Goal: Check status: Check status

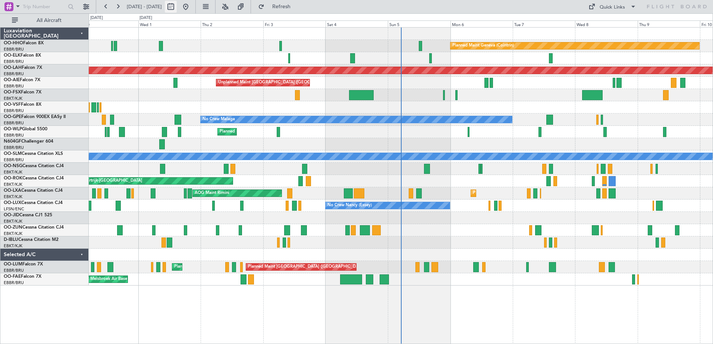
click at [177, 5] on button at bounding box center [171, 7] width 12 height 12
select select "9"
select select "2025"
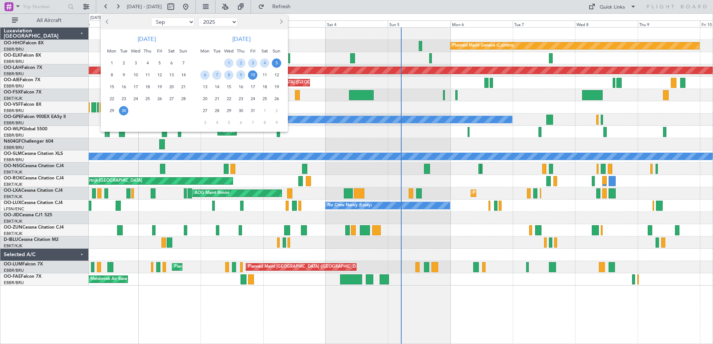
click at [276, 63] on span "5" at bounding box center [276, 63] width 9 height 9
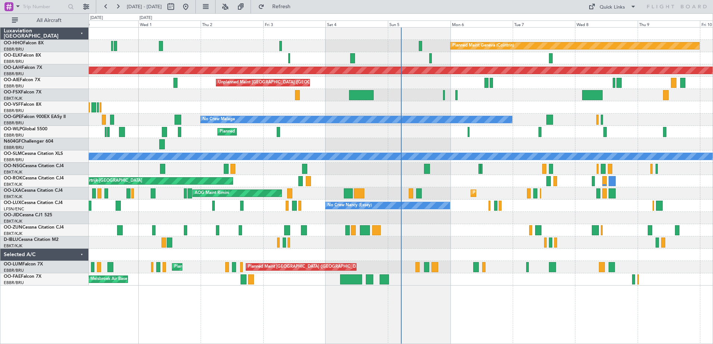
select select "10"
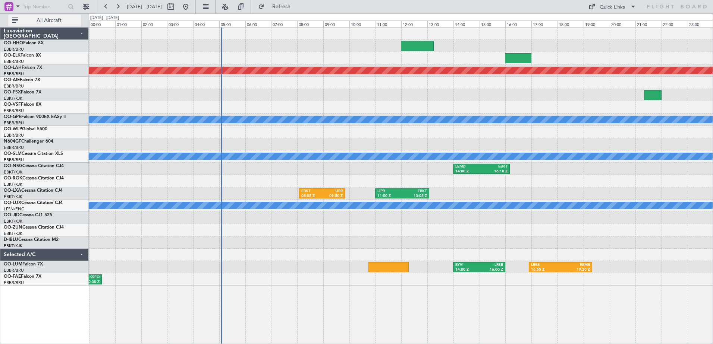
click at [53, 19] on span "All Aircraft" at bounding box center [48, 20] width 59 height 5
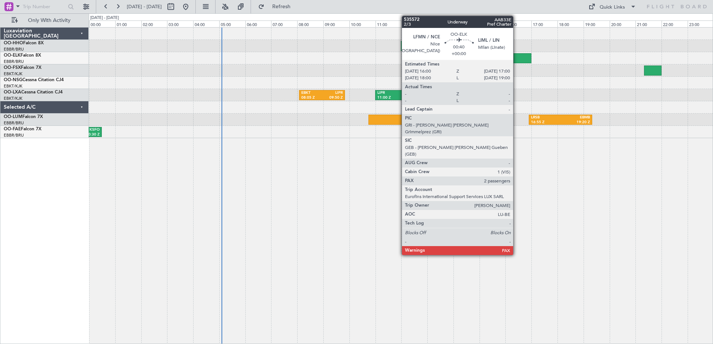
click at [516, 58] on div at bounding box center [518, 58] width 26 height 10
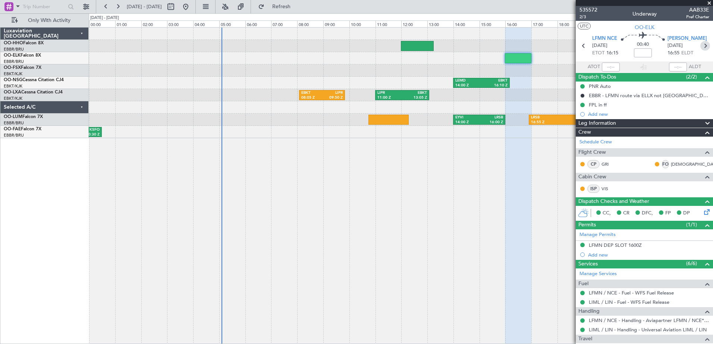
click at [701, 44] on icon at bounding box center [705, 46] width 10 height 10
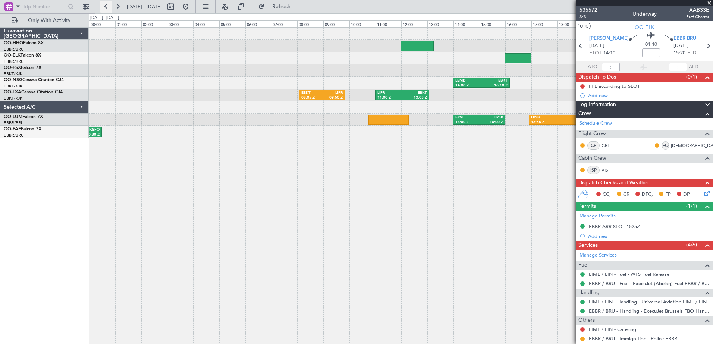
click at [104, 5] on button at bounding box center [106, 7] width 12 height 12
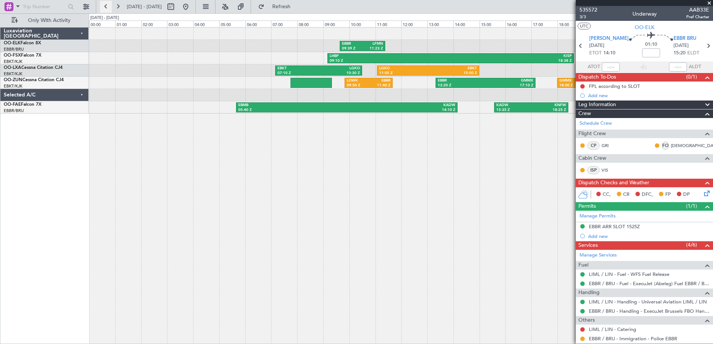
click at [105, 6] on button at bounding box center [106, 7] width 12 height 12
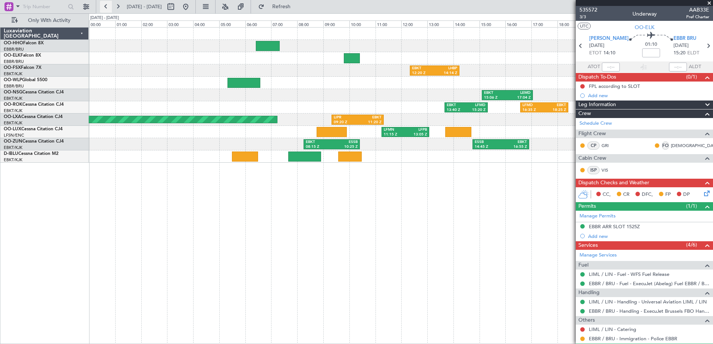
click at [105, 7] on button at bounding box center [106, 7] width 12 height 12
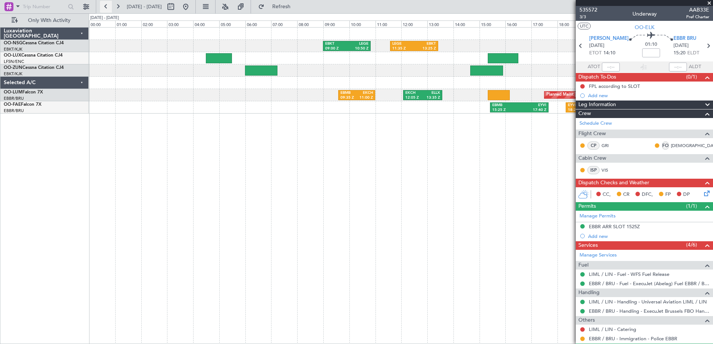
click at [105, 7] on button at bounding box center [106, 7] width 12 height 12
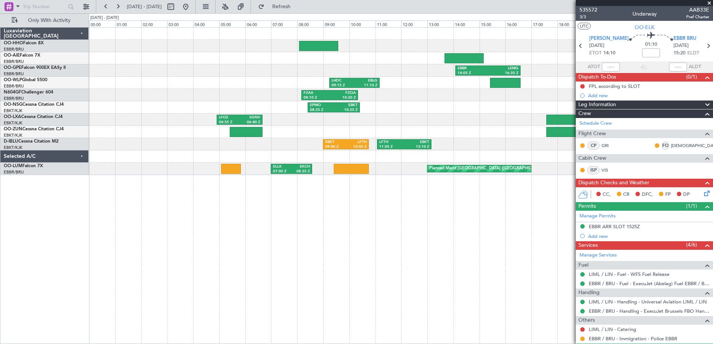
click at [709, 0] on span at bounding box center [708, 3] width 7 height 7
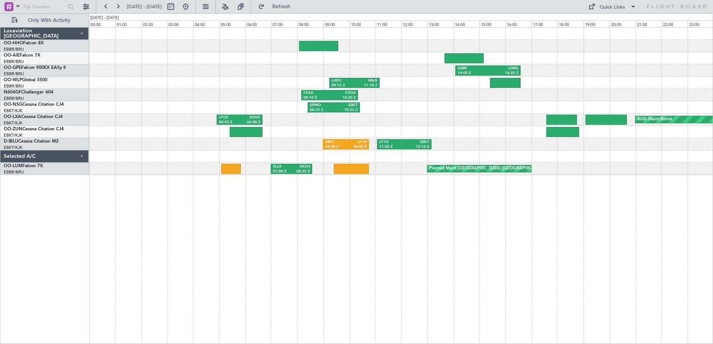
type input "0"
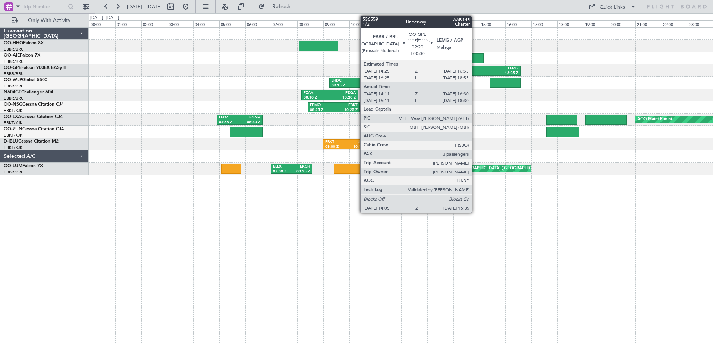
click at [475, 72] on div "14:05 Z" at bounding box center [472, 73] width 30 height 5
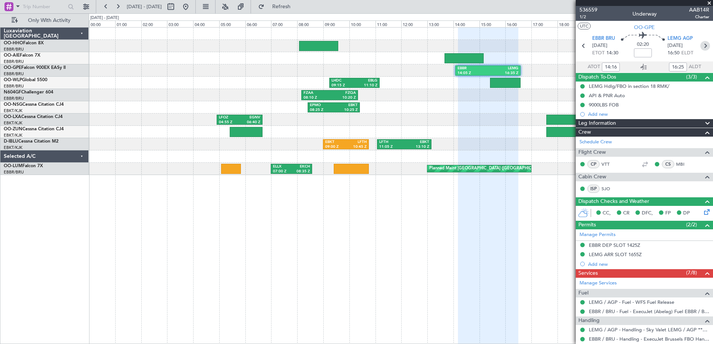
click at [700, 44] on icon at bounding box center [705, 46] width 10 height 10
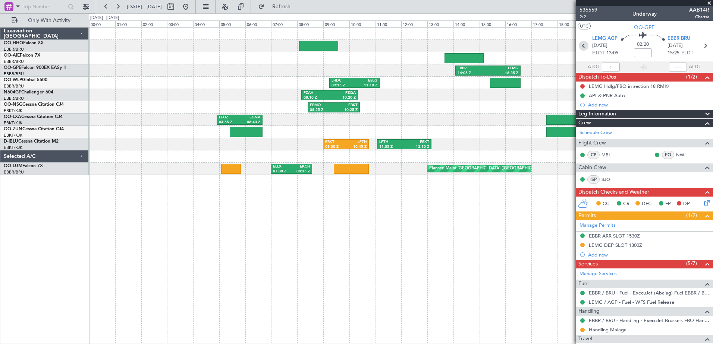
click at [582, 45] on icon at bounding box center [584, 46] width 10 height 10
type input "14:16"
type input "16:25"
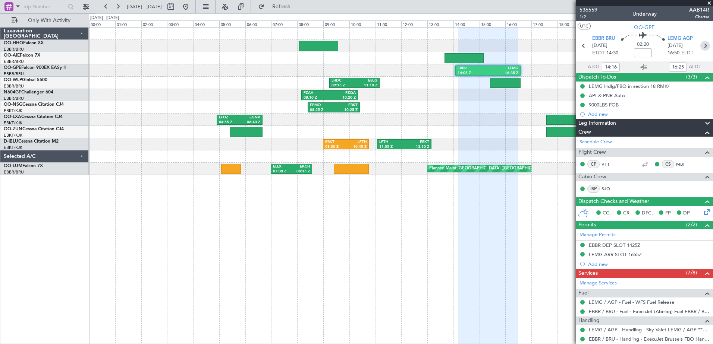
click at [700, 47] on icon at bounding box center [705, 46] width 10 height 10
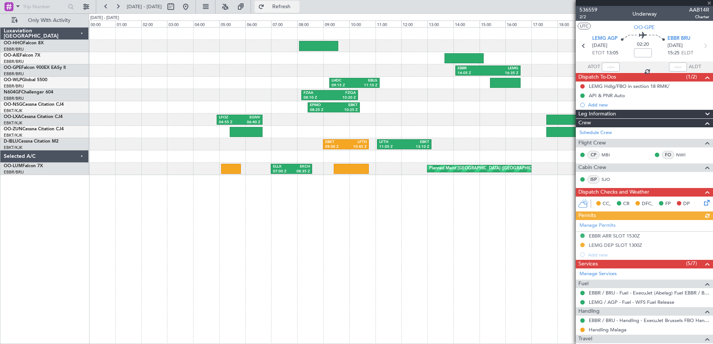
click at [285, 7] on button "Refresh" at bounding box center [277, 7] width 45 height 12
click at [286, 5] on button "Refresh" at bounding box center [277, 7] width 45 height 12
click at [709, 0] on span at bounding box center [708, 3] width 7 height 7
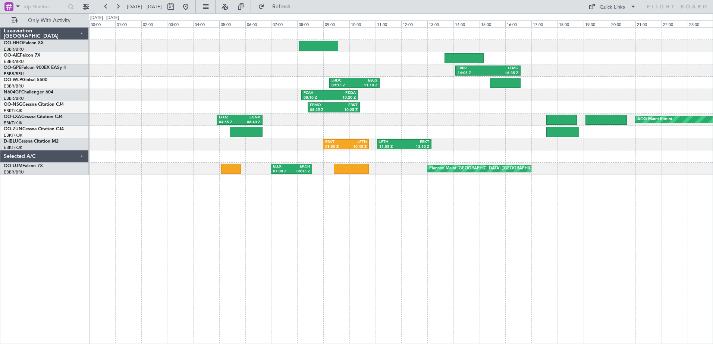
type input "0"
click at [119, 5] on button at bounding box center [118, 7] width 12 height 12
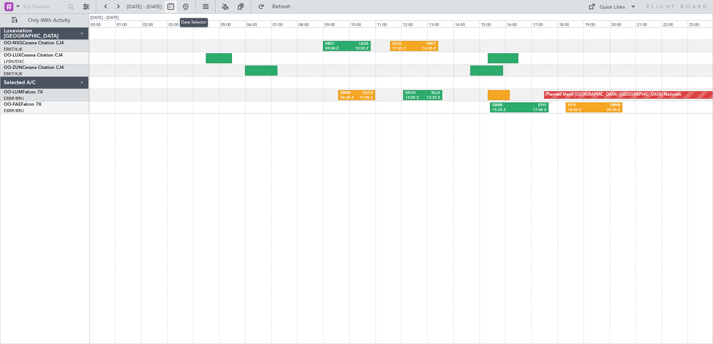
click at [177, 6] on button at bounding box center [171, 7] width 12 height 12
select select "10"
select select "2025"
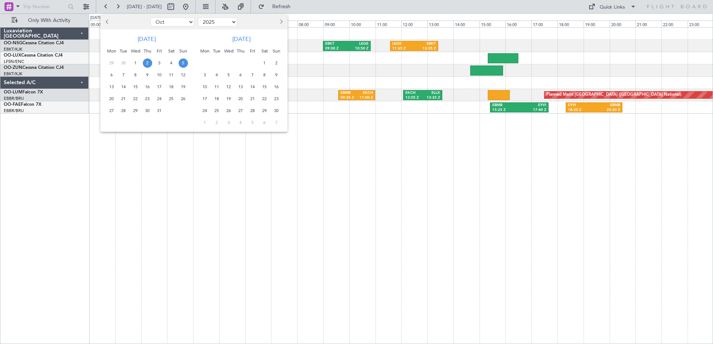
click at [183, 63] on span "5" at bounding box center [183, 63] width 9 height 9
